Goal: Task Accomplishment & Management: Manage account settings

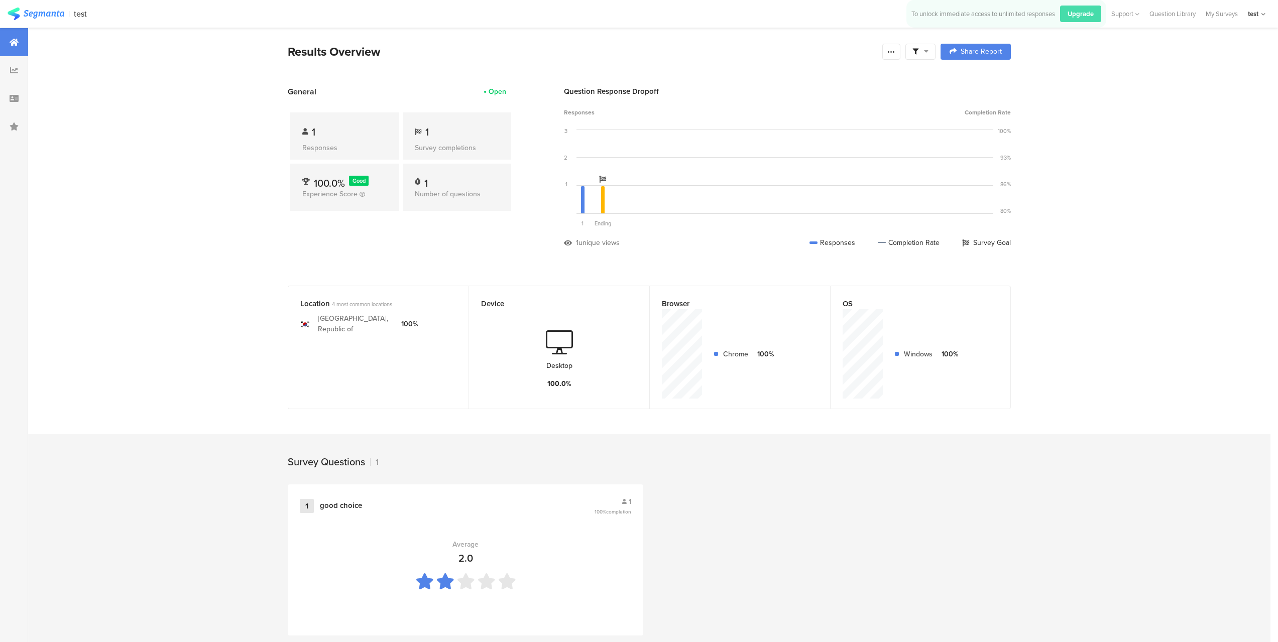
click at [138, 142] on section "Results Overview Complete Responses Only Edit Sample Share Report Share Cancel …" at bounding box center [649, 343] width 1243 height 630
click at [19, 76] on div at bounding box center [14, 70] width 28 height 28
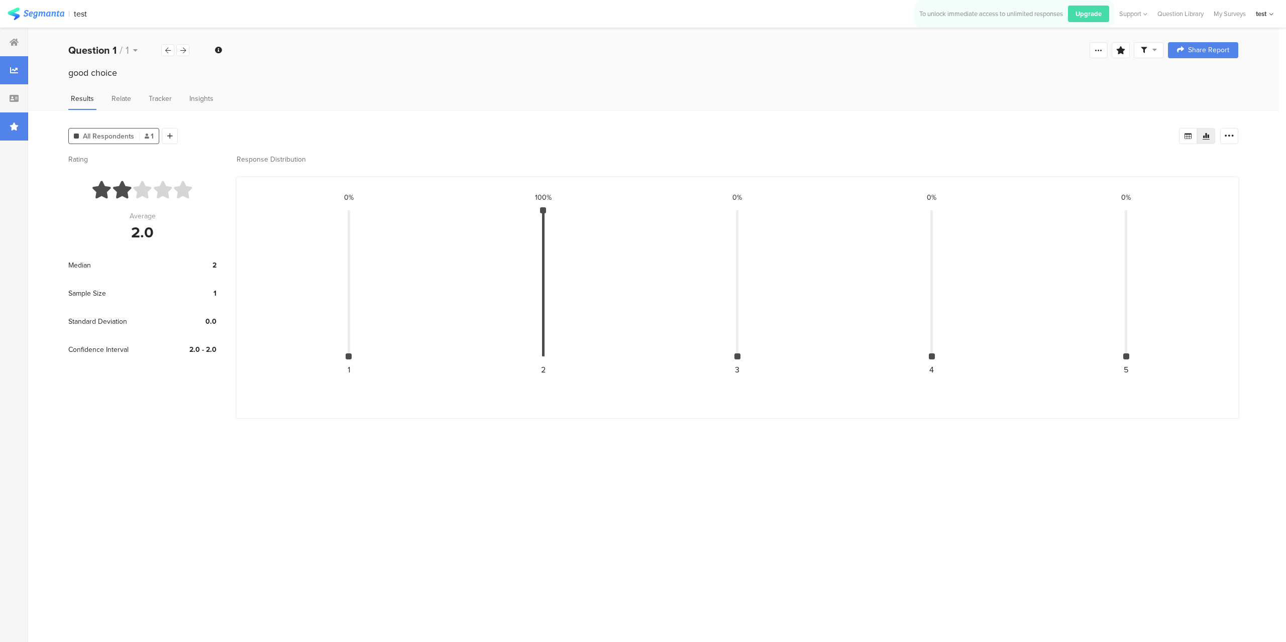
click at [19, 120] on div at bounding box center [14, 127] width 28 height 28
click at [22, 93] on div at bounding box center [14, 98] width 28 height 28
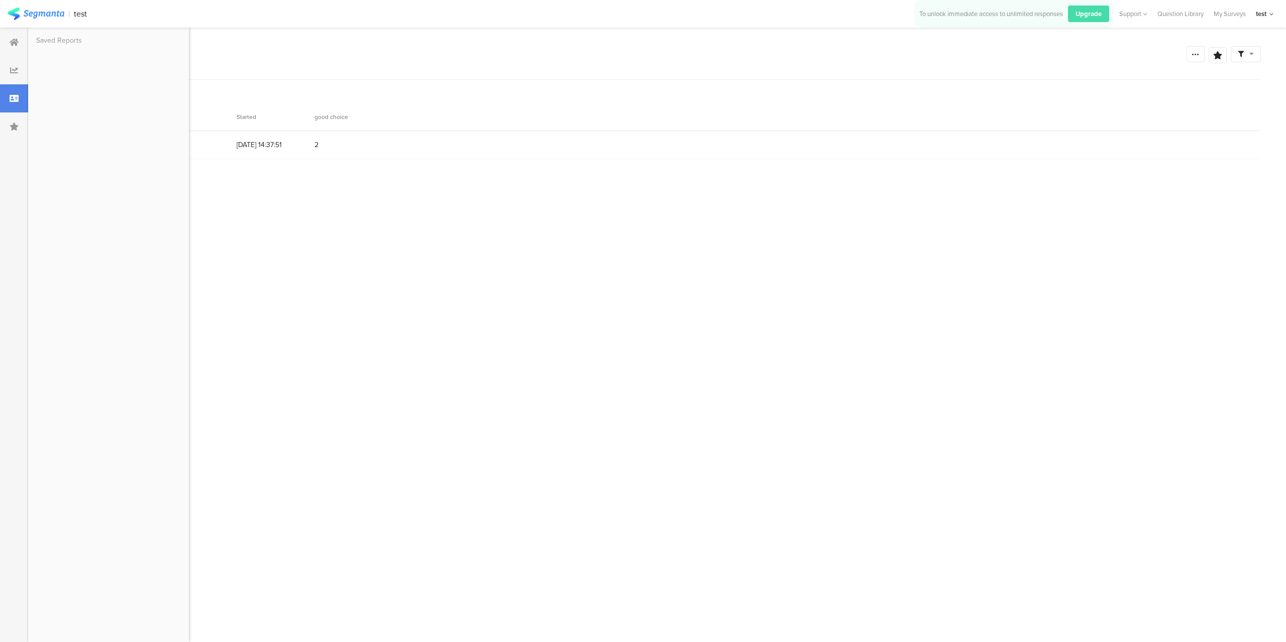
drag, startPoint x: 354, startPoint y: 198, endPoint x: 261, endPoint y: 180, distance: 94.7
click at [354, 197] on section "Response ID Started good choice 31276872 01/10/2025 14:37:51 2" at bounding box center [653, 361] width 1215 height 517
click at [53, 146] on span at bounding box center [55, 145] width 8 height 8
click at [59, 141] on input "checkbox" at bounding box center [59, 141] width 0 height 0
click at [169, 119] on span "Delete" at bounding box center [171, 117] width 21 height 8
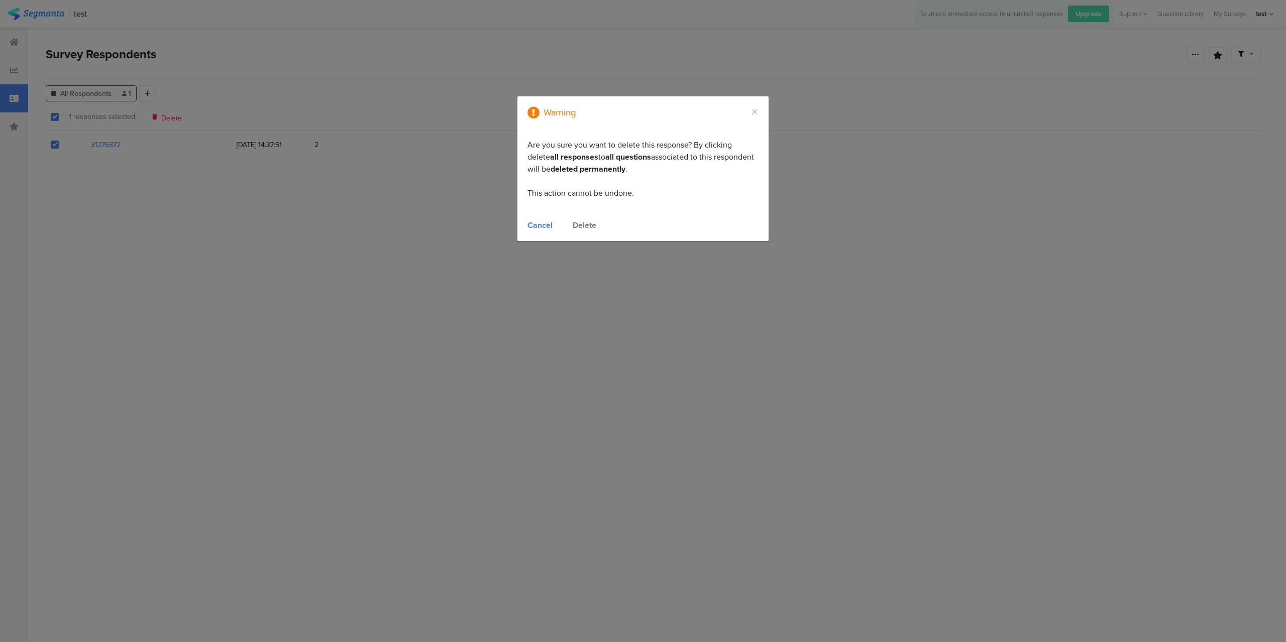
click at [585, 227] on div "Delete" at bounding box center [585, 226] width 24 height 12
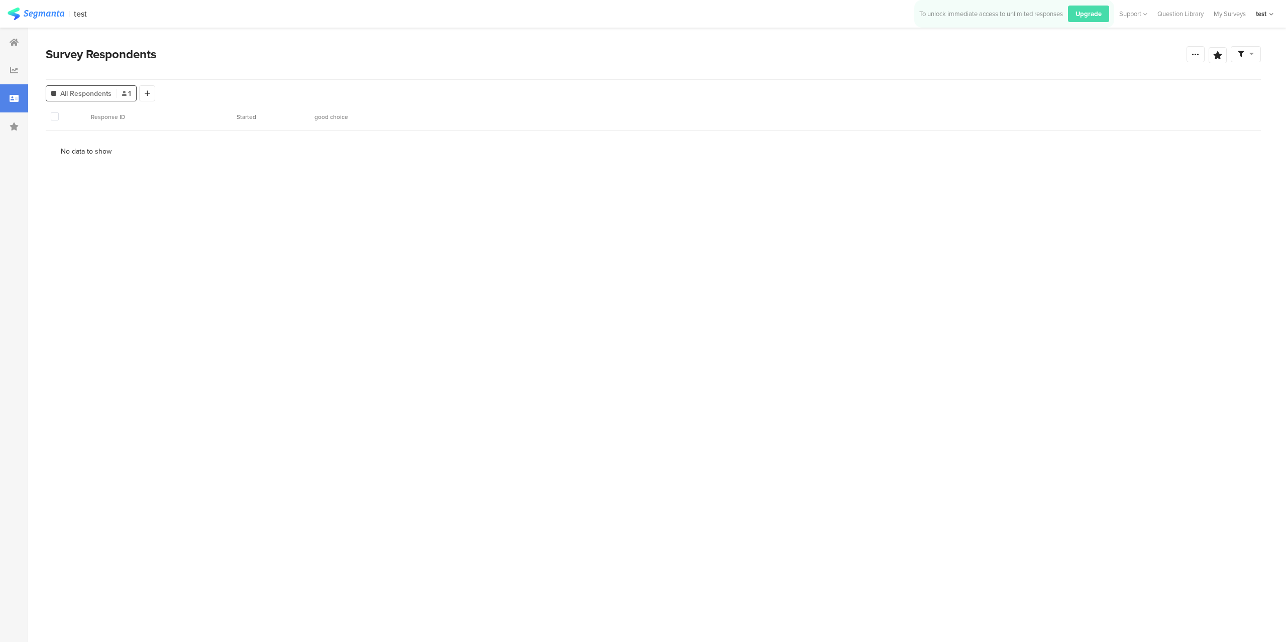
click at [29, 9] on img at bounding box center [36, 14] width 57 height 13
click at [113, 147] on section "31276872" at bounding box center [106, 145] width 30 height 11
